Goal: Find specific page/section: Find specific page/section

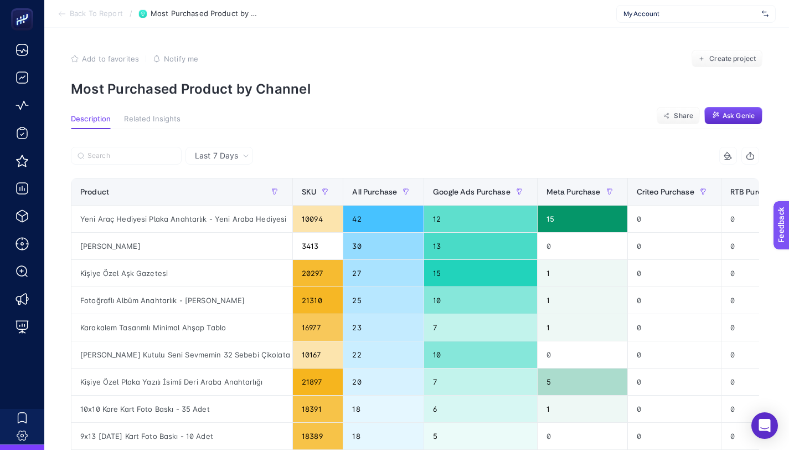
click at [666, 12] on span "My Account" at bounding box center [690, 13] width 134 height 9
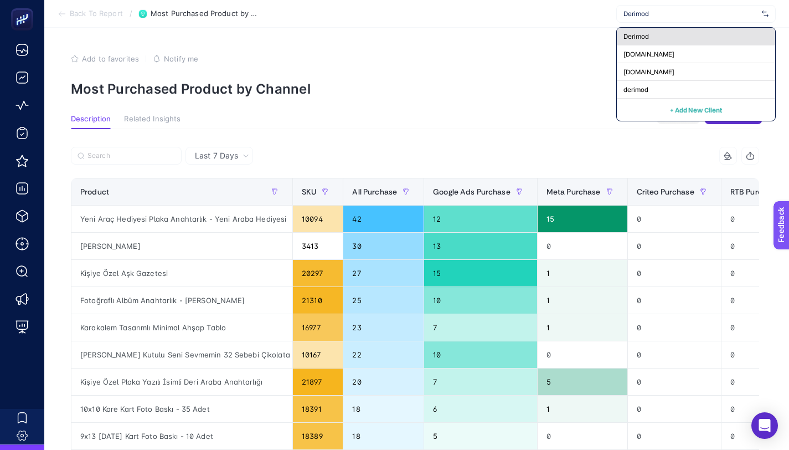
type input "Derimod"
click at [677, 32] on div "Derimod" at bounding box center [696, 37] width 158 height 18
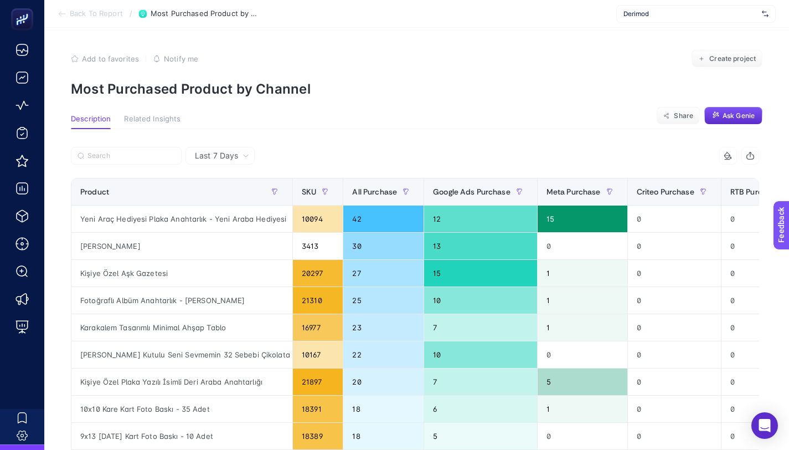
click at [69, 15] on li "Back To Report" at bounding box center [90, 13] width 65 height 9
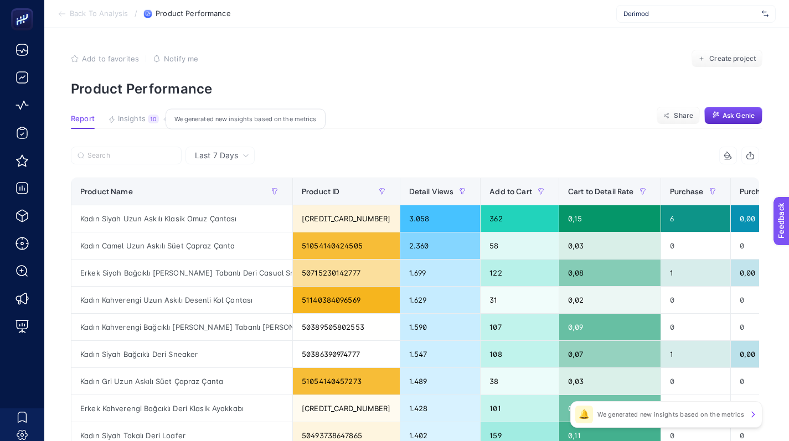
click at [132, 117] on span "Insights" at bounding box center [132, 119] width 28 height 9
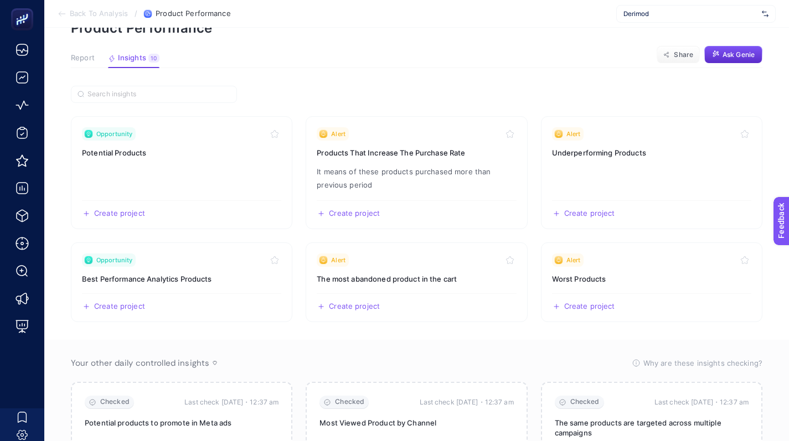
scroll to position [44, 0]
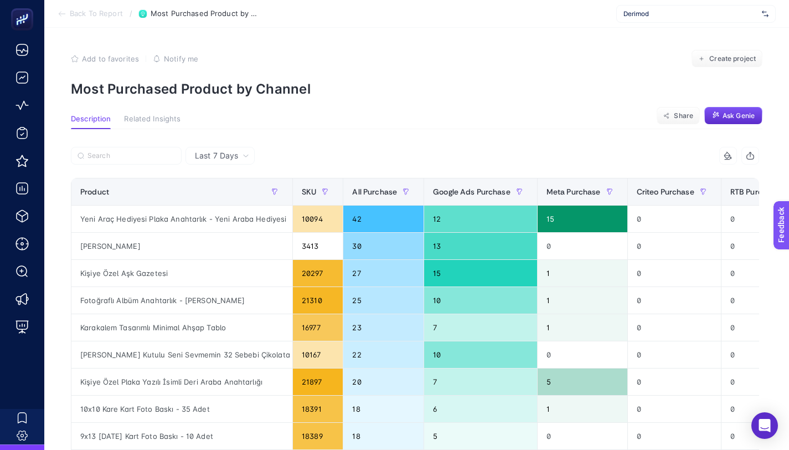
click at [79, 15] on span "Back To Report" at bounding box center [96, 13] width 53 height 9
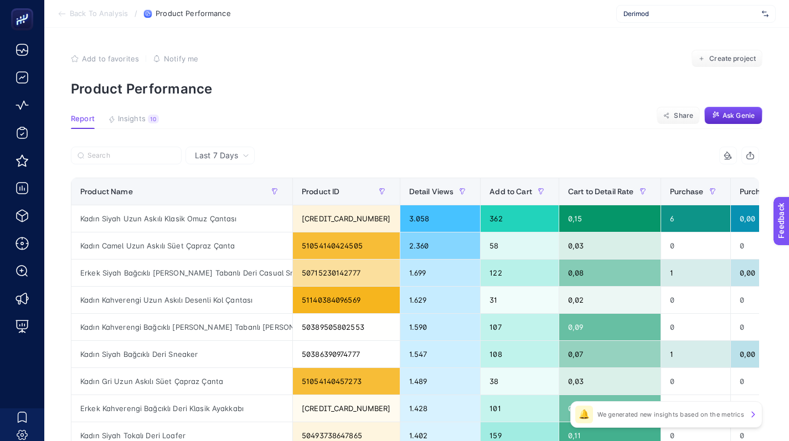
click at [60, 12] on icon at bounding box center [60, 14] width 2 height 4
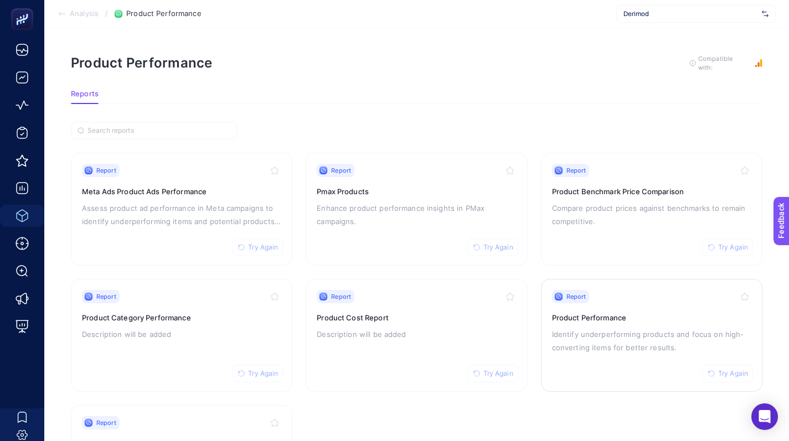
click at [721, 377] on button "Try Again" at bounding box center [727, 374] width 51 height 18
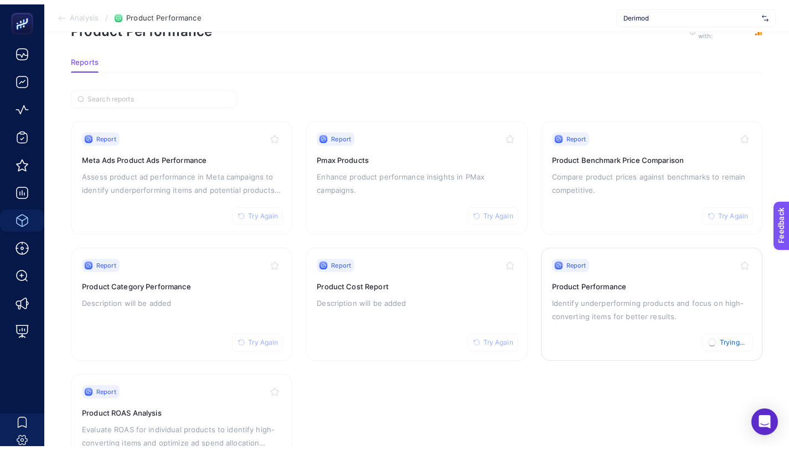
scroll to position [41, 0]
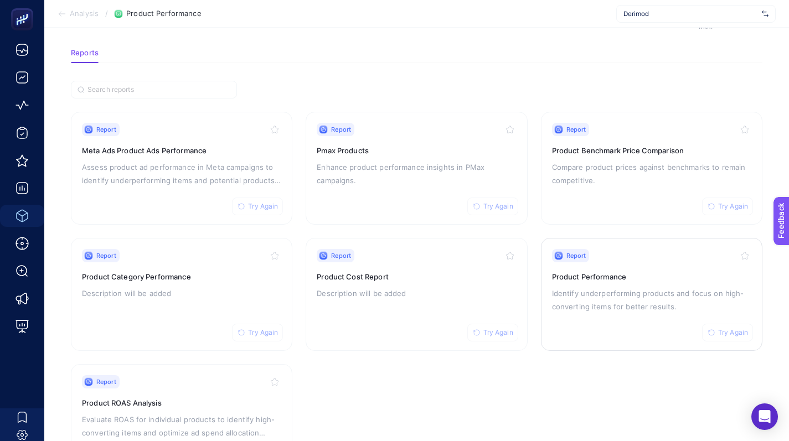
click at [649, 299] on p "Identify underperforming products and focus on high-converting items for better…" at bounding box center [651, 300] width 199 height 27
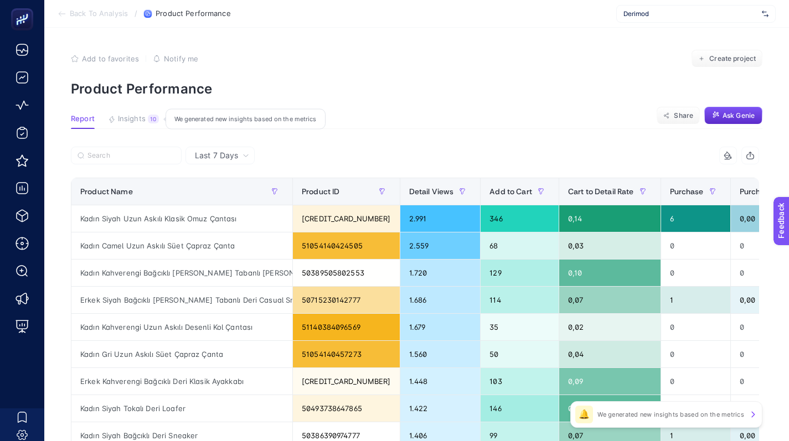
click at [132, 121] on span "Insights" at bounding box center [132, 119] width 28 height 9
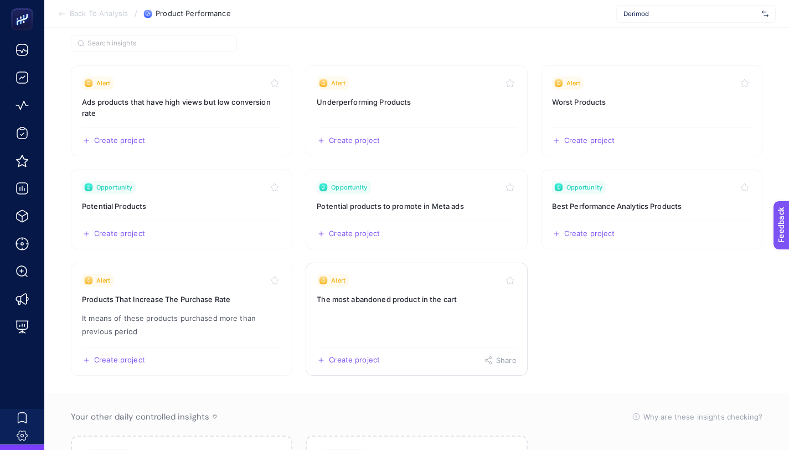
scroll to position [108, 0]
